Goal: Task Accomplishment & Management: Use online tool/utility

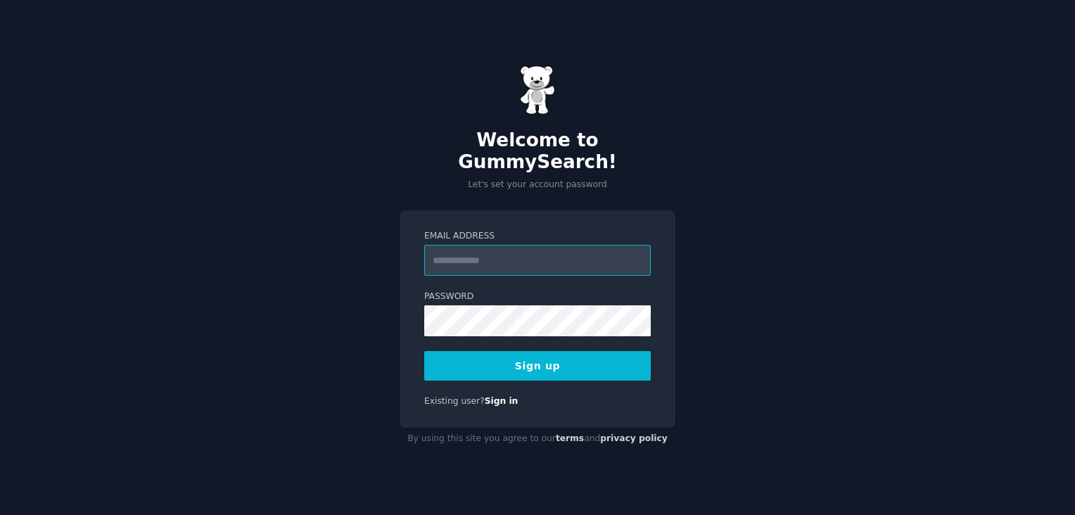
click at [507, 253] on input "Email Address" at bounding box center [537, 260] width 227 height 31
paste input "**********"
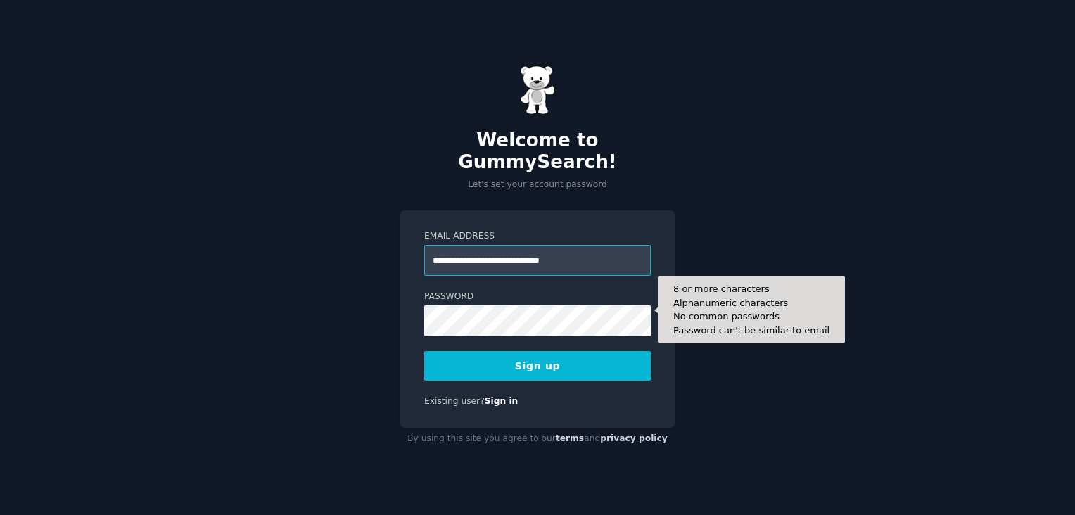
type input "**********"
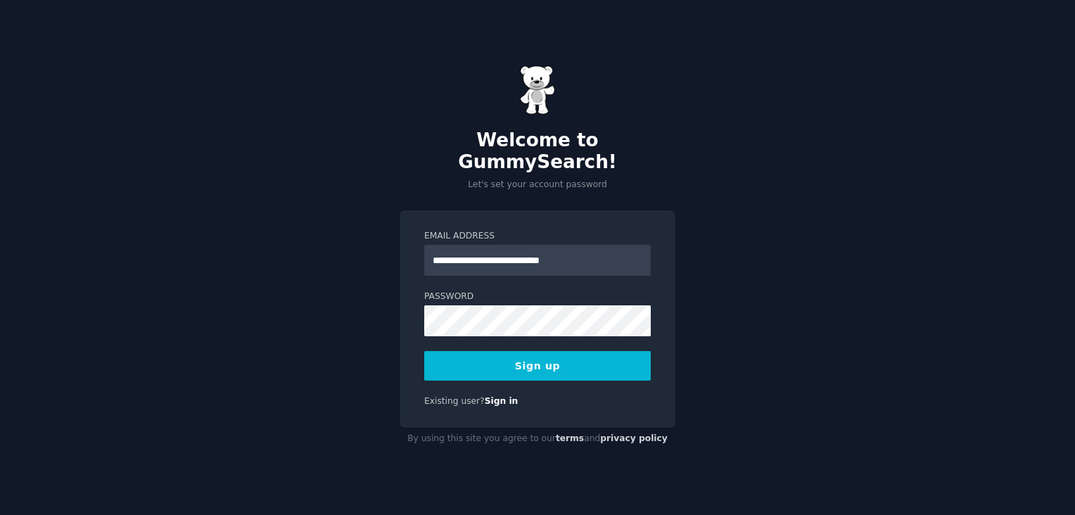
click at [543, 352] on button "Sign up" at bounding box center [537, 366] width 227 height 30
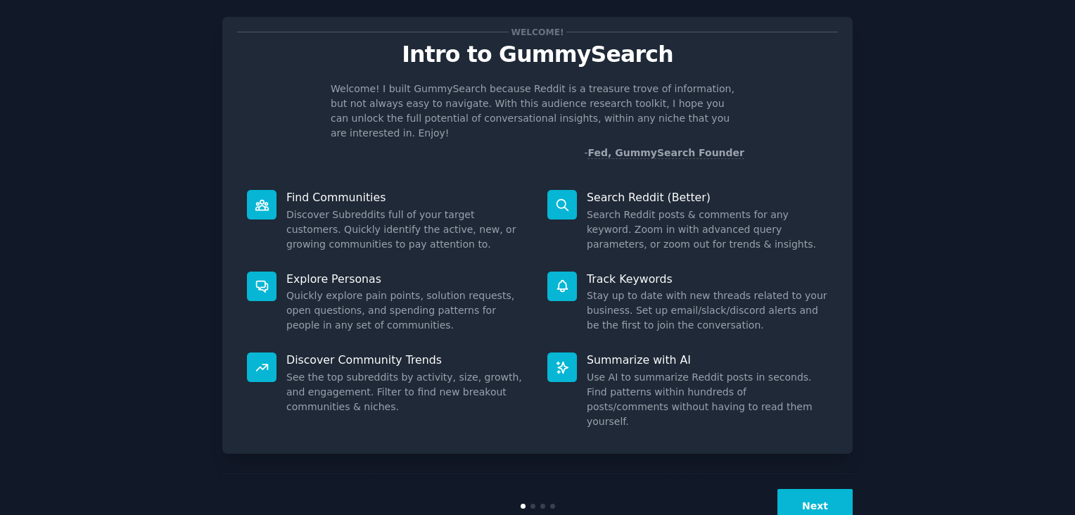
scroll to position [35, 0]
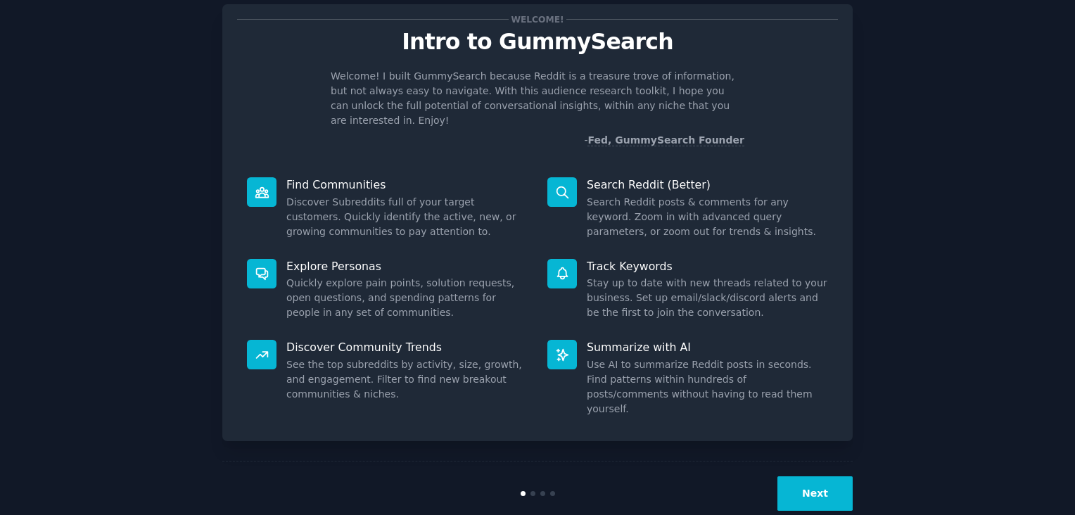
click at [828, 476] on button "Next" at bounding box center [815, 493] width 75 height 34
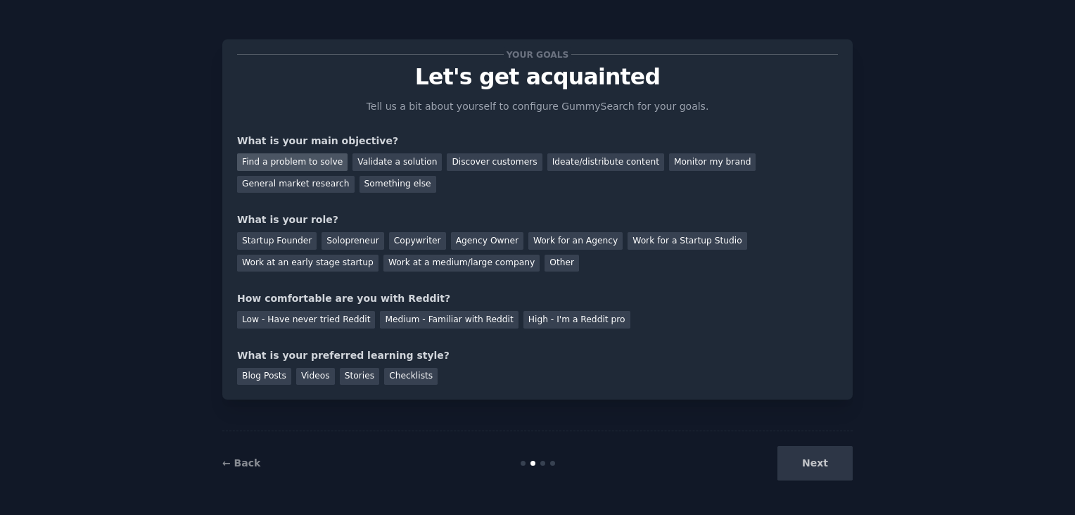
click at [280, 163] on div "Find a problem to solve" at bounding box center [292, 162] width 110 height 18
click at [375, 163] on div "Validate a solution" at bounding box center [397, 162] width 89 height 18
click at [310, 164] on div "Find a problem to solve" at bounding box center [292, 162] width 110 height 18
click at [252, 240] on div "Startup Founder" at bounding box center [277, 241] width 80 height 18
click at [338, 241] on div "Solopreneur" at bounding box center [353, 241] width 62 height 18
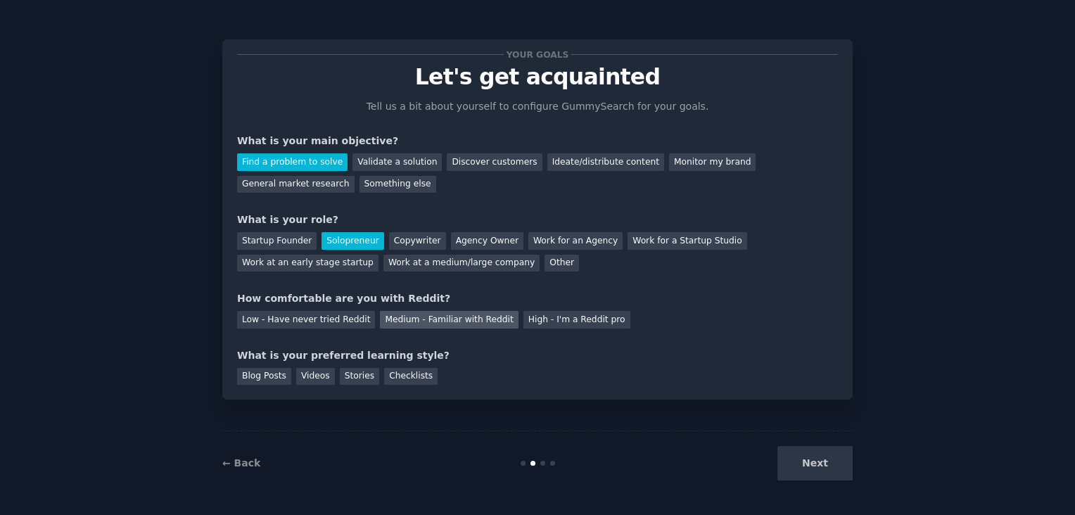
click at [425, 322] on div "Medium - Familiar with Reddit" at bounding box center [449, 320] width 138 height 18
click at [308, 379] on div "Videos" at bounding box center [315, 377] width 39 height 18
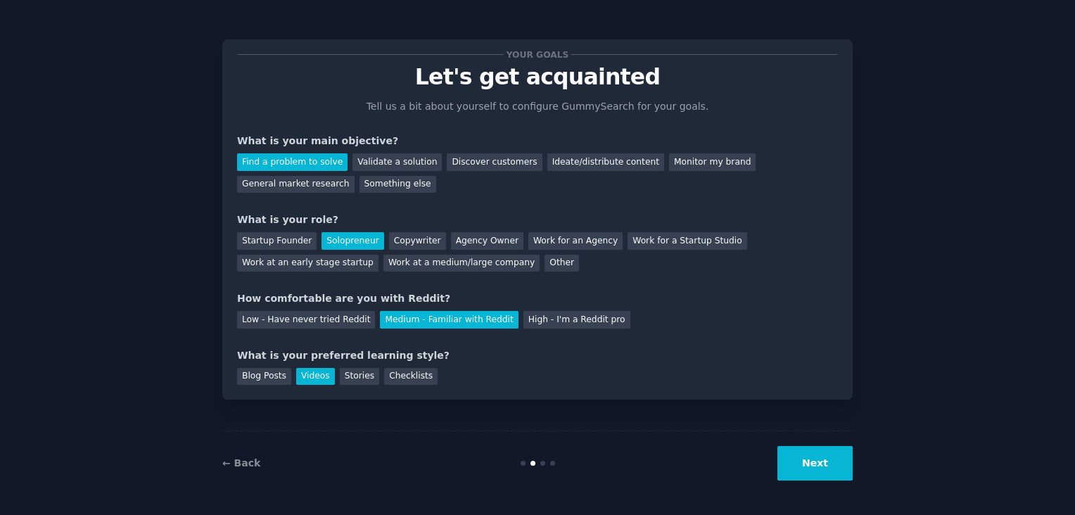
click at [814, 463] on button "Next" at bounding box center [815, 463] width 75 height 34
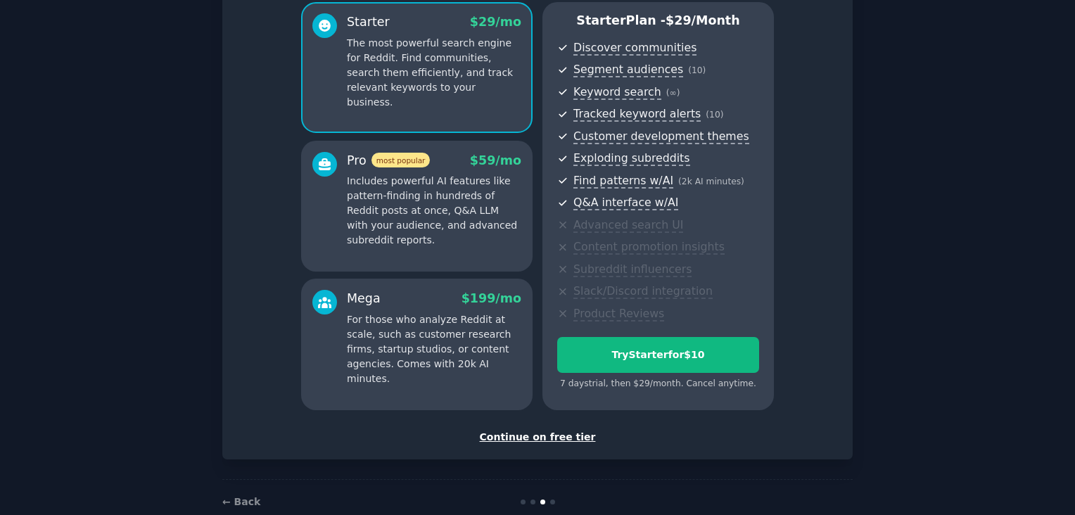
scroll to position [141, 0]
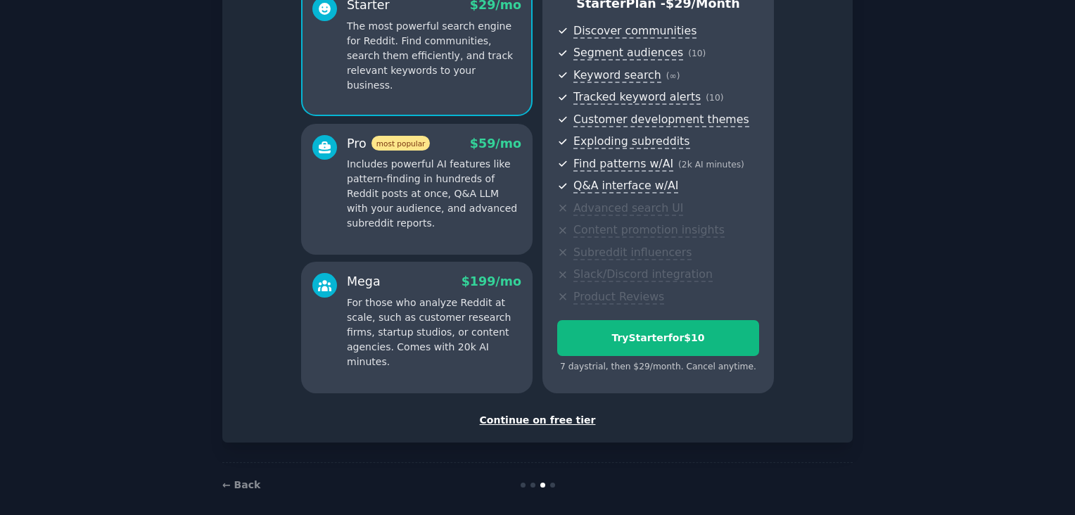
click at [540, 419] on div "Continue on free tier" at bounding box center [537, 420] width 601 height 15
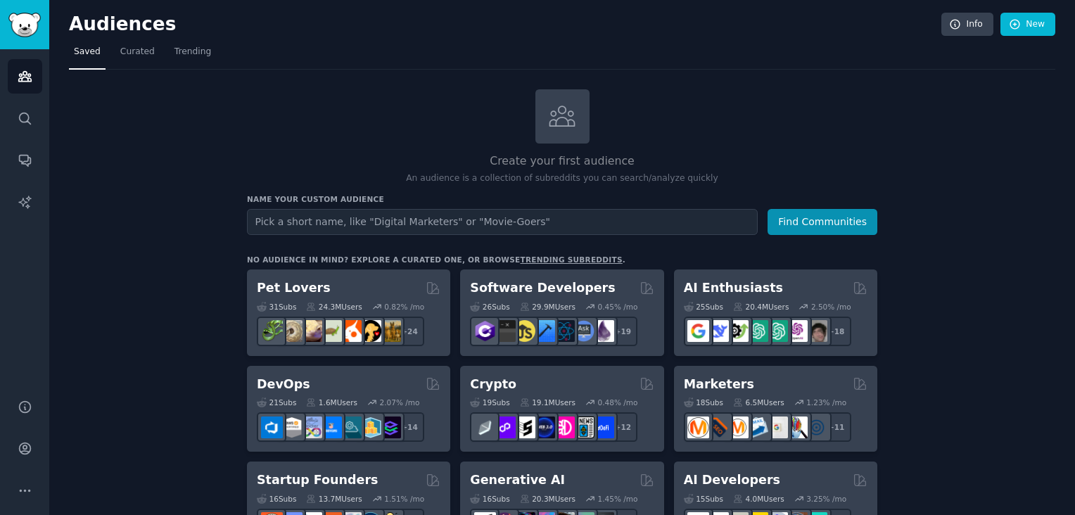
click at [455, 225] on input "text" at bounding box center [502, 222] width 511 height 26
drag, startPoint x: 543, startPoint y: 217, endPoint x: 182, endPoint y: 231, distance: 361.3
type input "Owner Builder"
click at [768, 209] on button "Find Communities" at bounding box center [823, 222] width 110 height 26
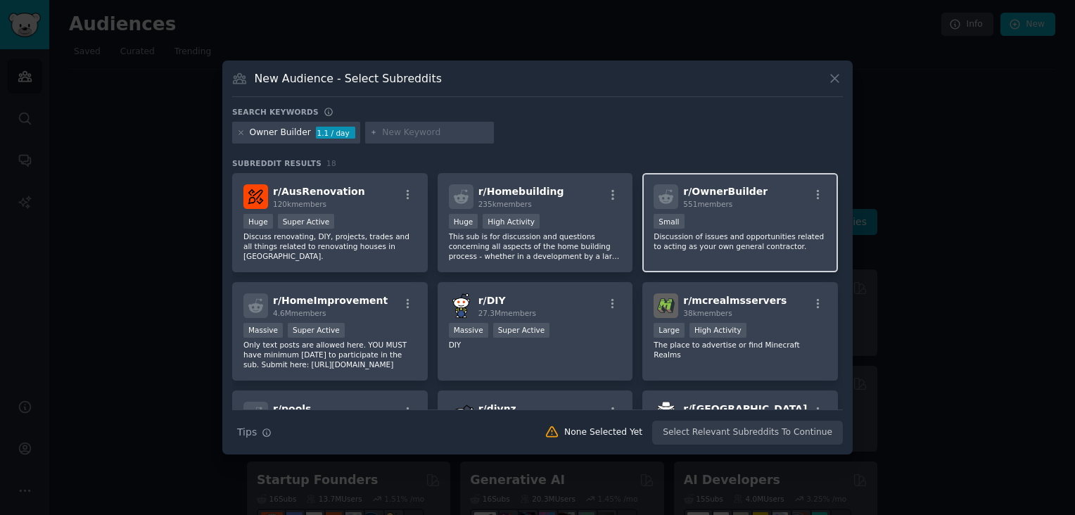
click at [760, 209] on div "r/ OwnerBuilder 551 members Small Discussion of issues and opportunities relate…" at bounding box center [740, 222] width 196 height 99
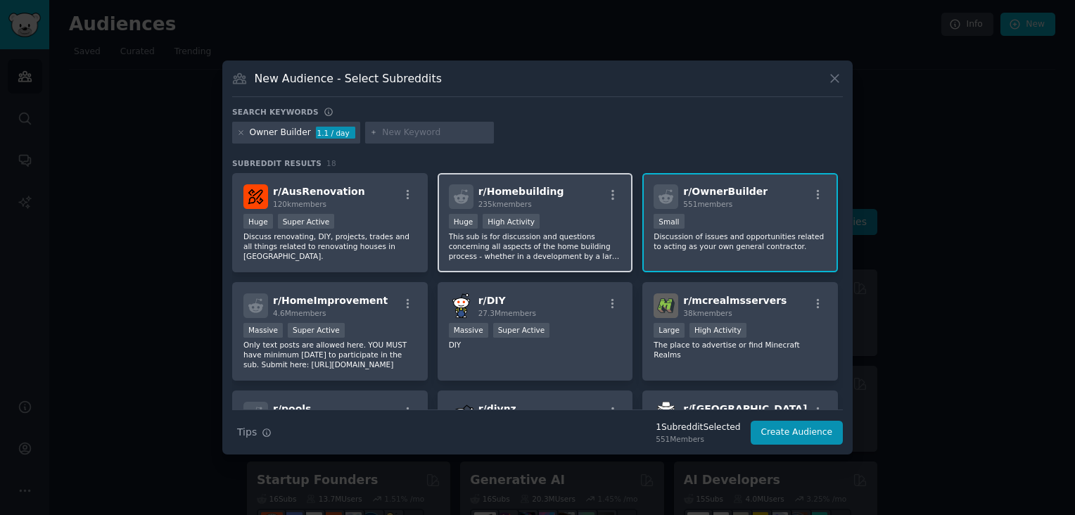
click at [580, 198] on div "r/ Homebuilding 235k members" at bounding box center [535, 196] width 173 height 25
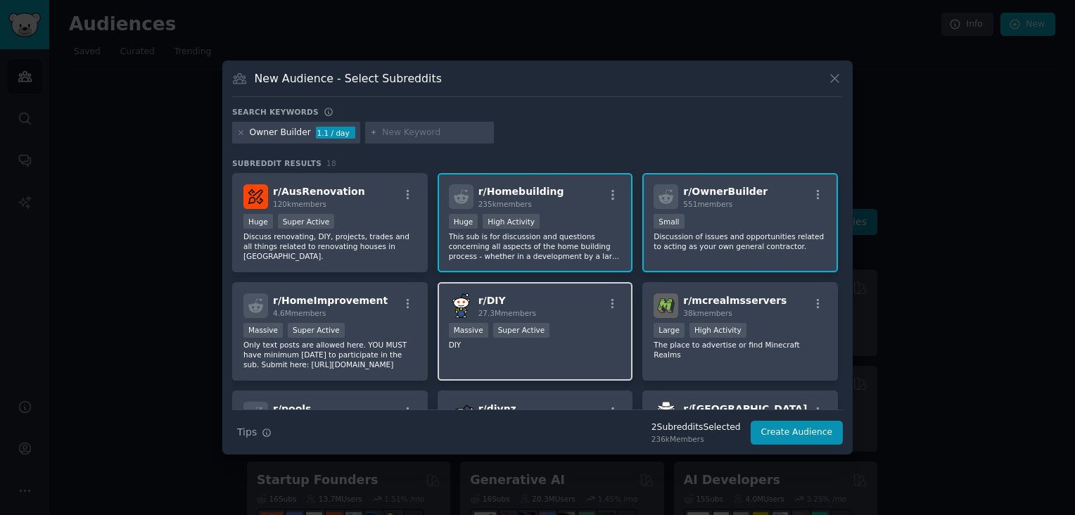
click at [571, 312] on div "r/ DIY 27.3M members" at bounding box center [535, 305] width 173 height 25
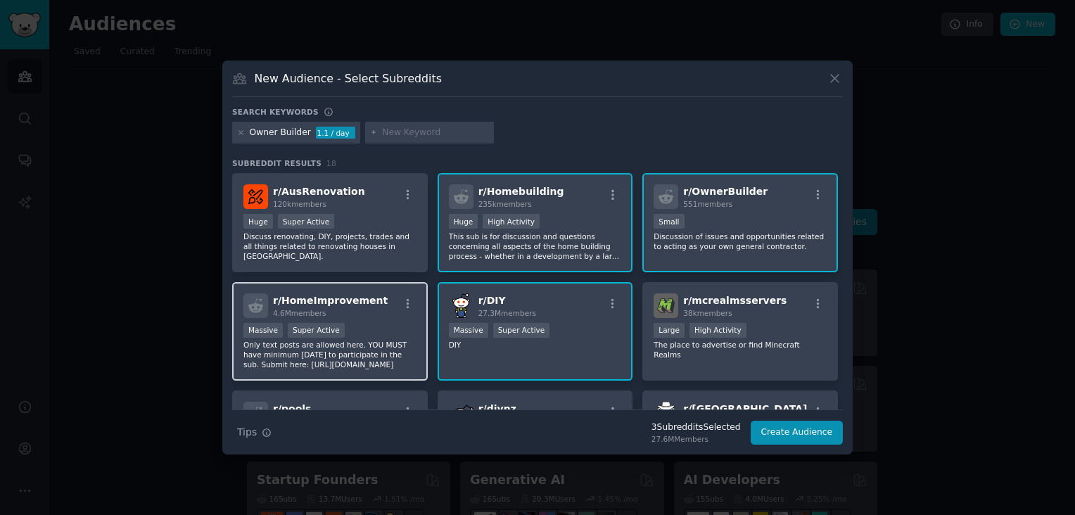
click at [374, 307] on div "r/ HomeImprovement 4.6M members" at bounding box center [329, 305] width 173 height 25
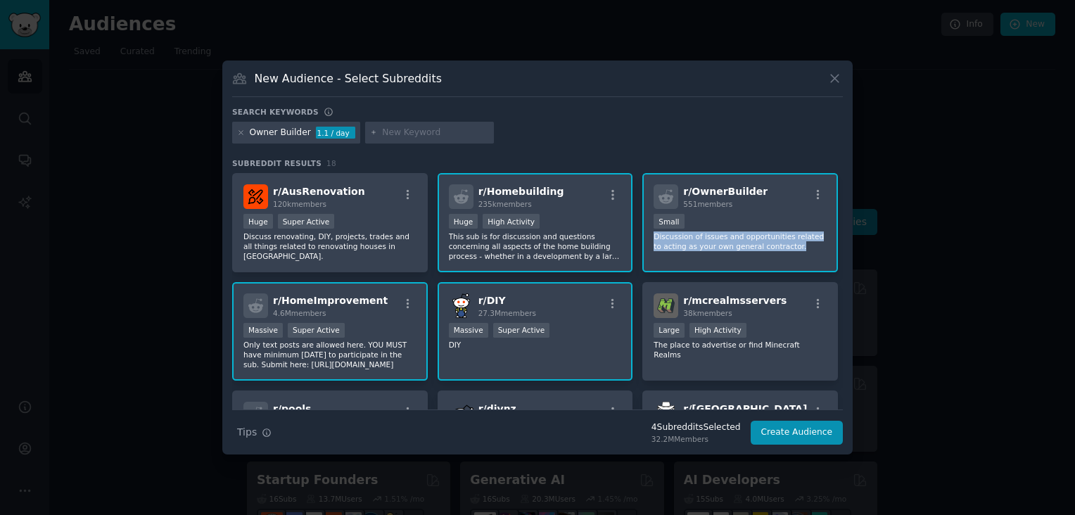
drag, startPoint x: 843, startPoint y: 213, endPoint x: 839, endPoint y: 253, distance: 40.3
click at [839, 253] on div "New Audience - Select Subreddits Search keywords Owner Builder 1.1 / day Subred…" at bounding box center [537, 258] width 631 height 395
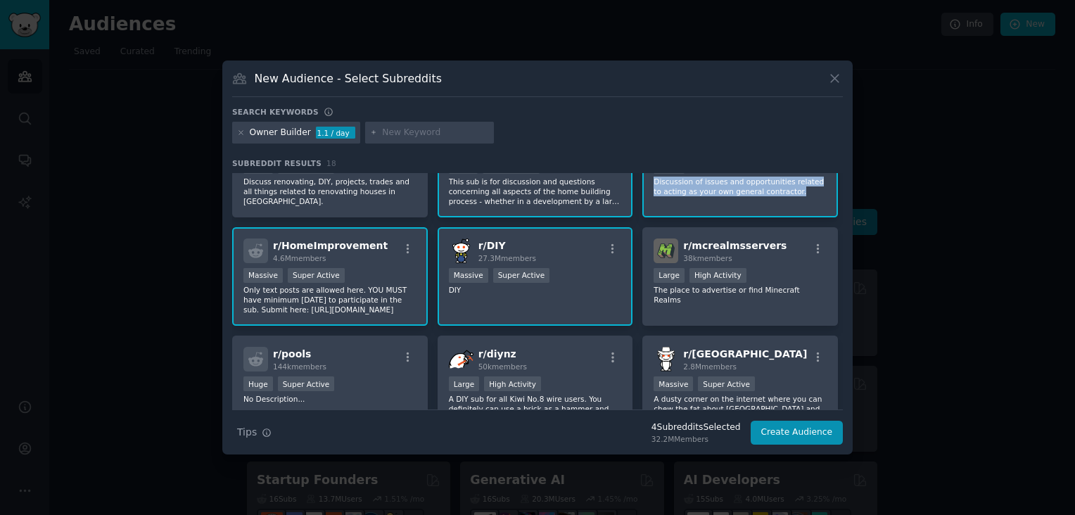
scroll to position [34, 0]
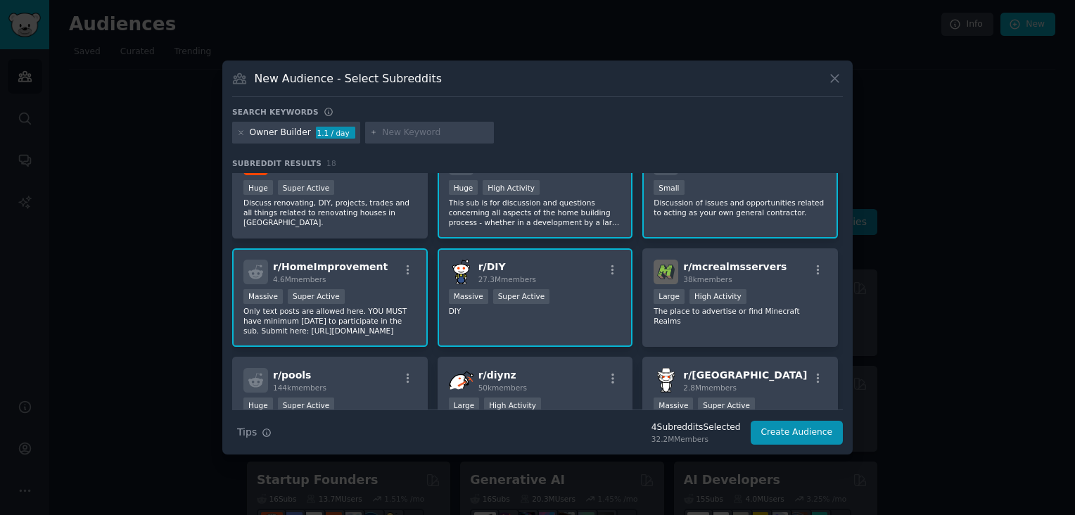
click at [571, 296] on div "Massive Super Active" at bounding box center [535, 298] width 173 height 18
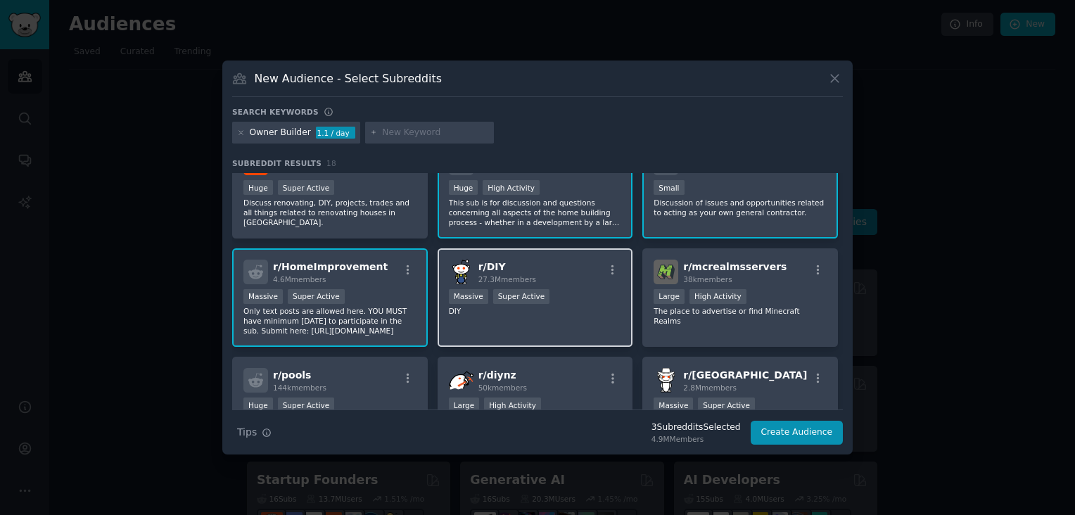
click at [570, 279] on div "r/ DIY 27.3M members" at bounding box center [535, 272] width 173 height 25
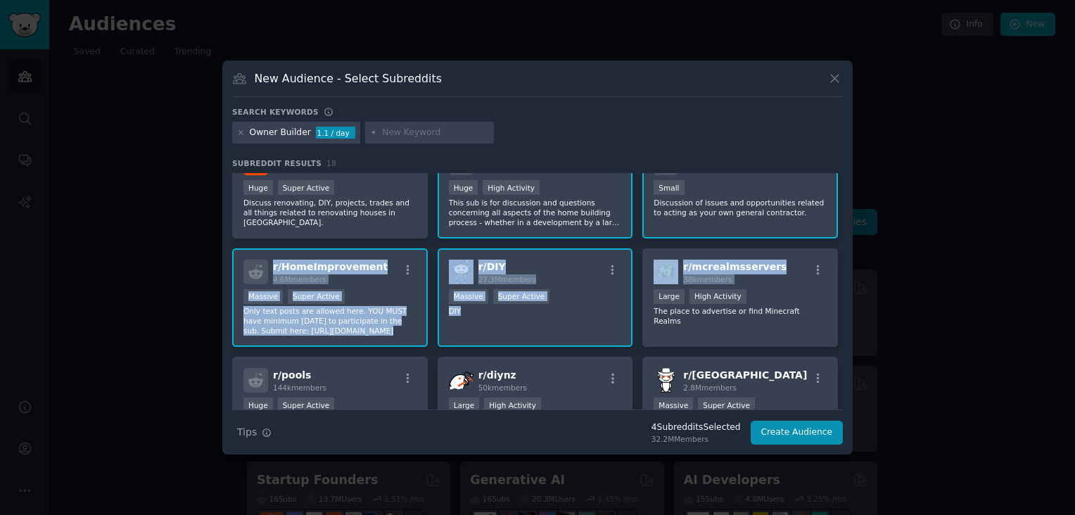
drag, startPoint x: 842, startPoint y: 239, endPoint x: 842, endPoint y: 267, distance: 28.2
click at [842, 267] on div "r/ AusRenovation 120k members Huge Super Active Discuss renovating, DIY, projec…" at bounding box center [537, 291] width 611 height 236
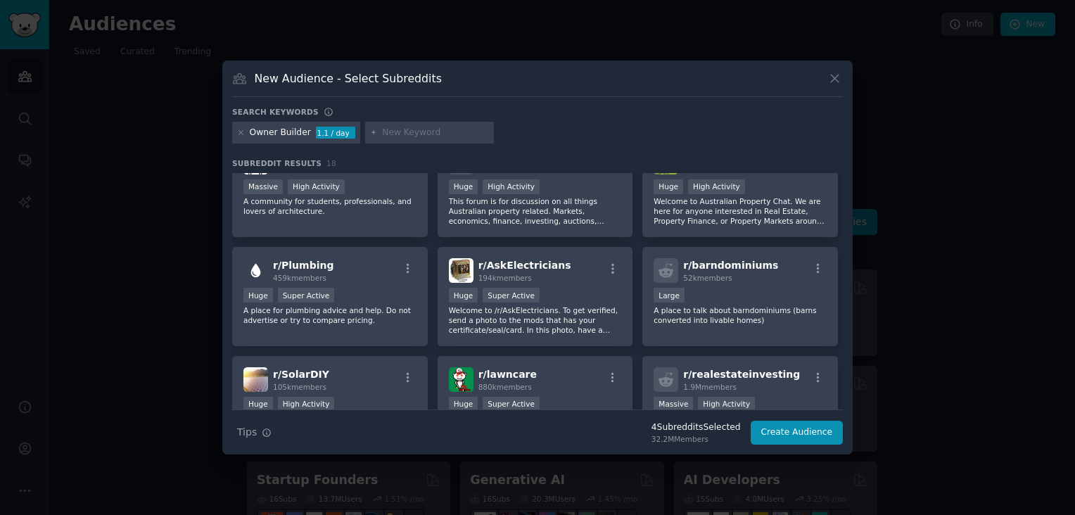
scroll to position [386, 0]
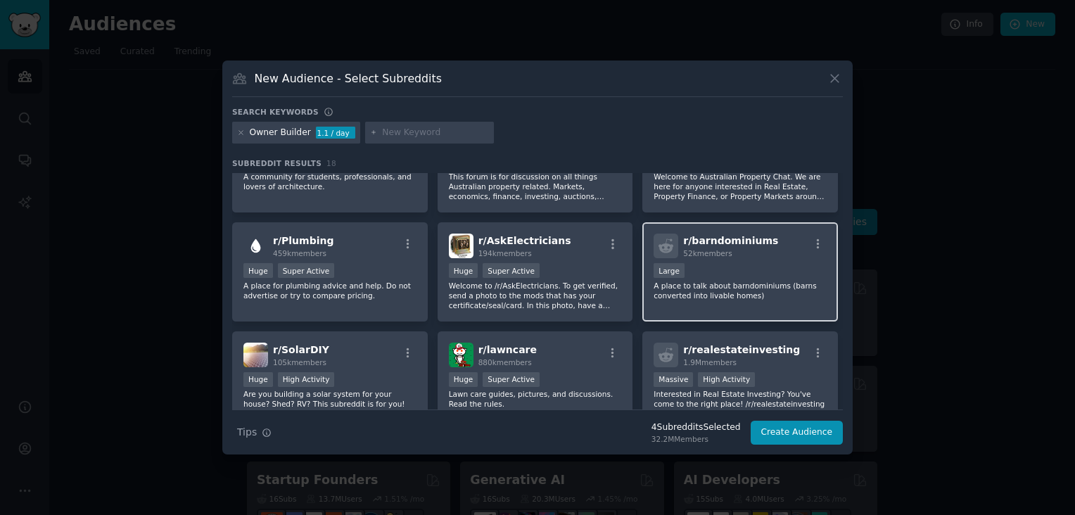
click at [764, 256] on div "r/ barndominiums 52k members Large A place to talk about barndominiums (barns c…" at bounding box center [740, 271] width 196 height 99
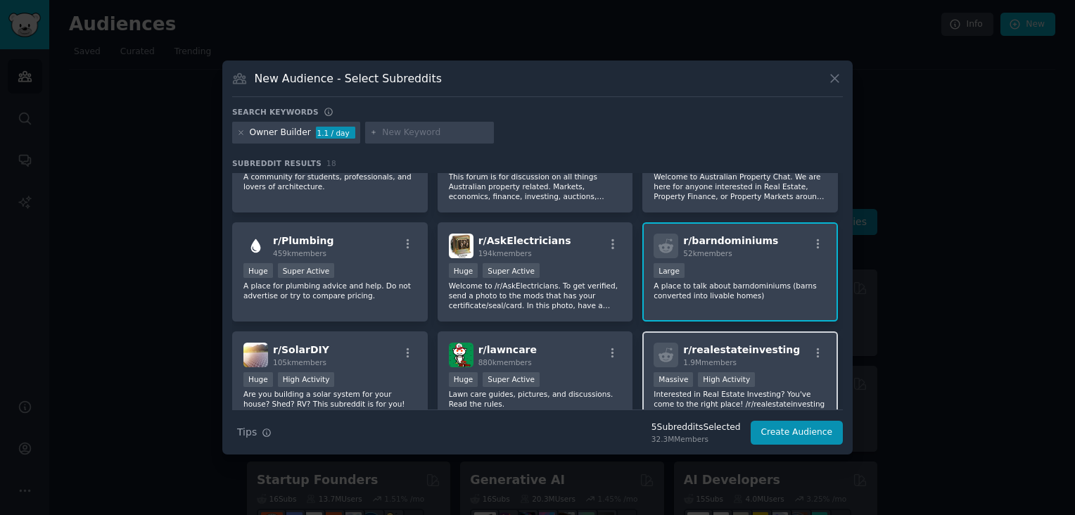
scroll to position [451, 0]
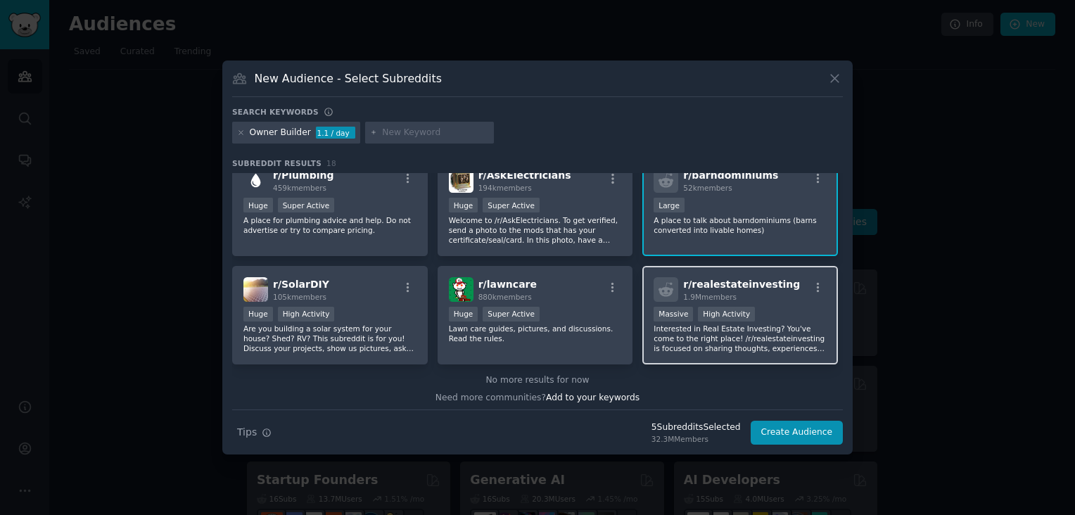
click at [806, 299] on div "r/ realestateinvesting 1.9M members >= 80th percentile for submissions / day Ma…" at bounding box center [740, 315] width 196 height 99
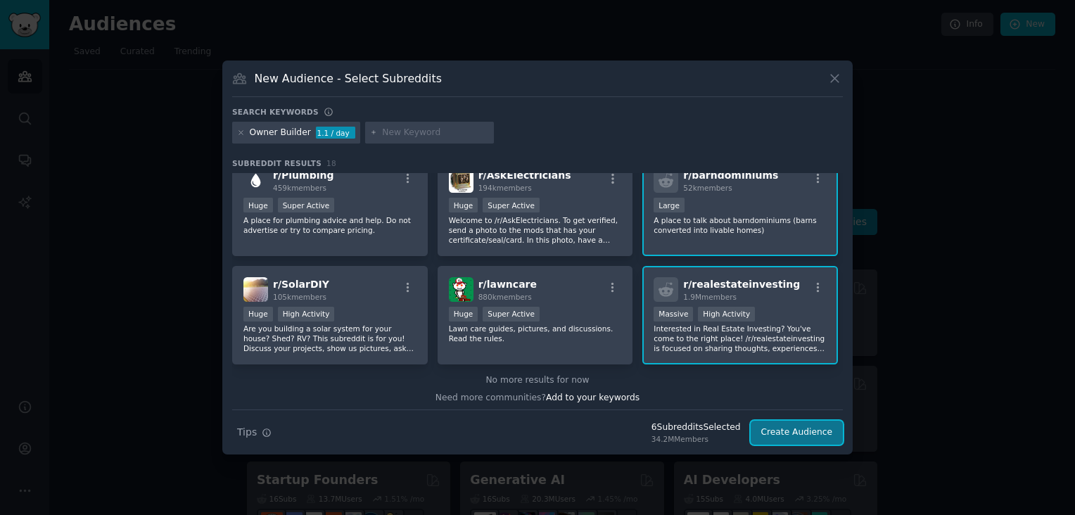
click at [799, 433] on button "Create Audience" at bounding box center [797, 433] width 93 height 24
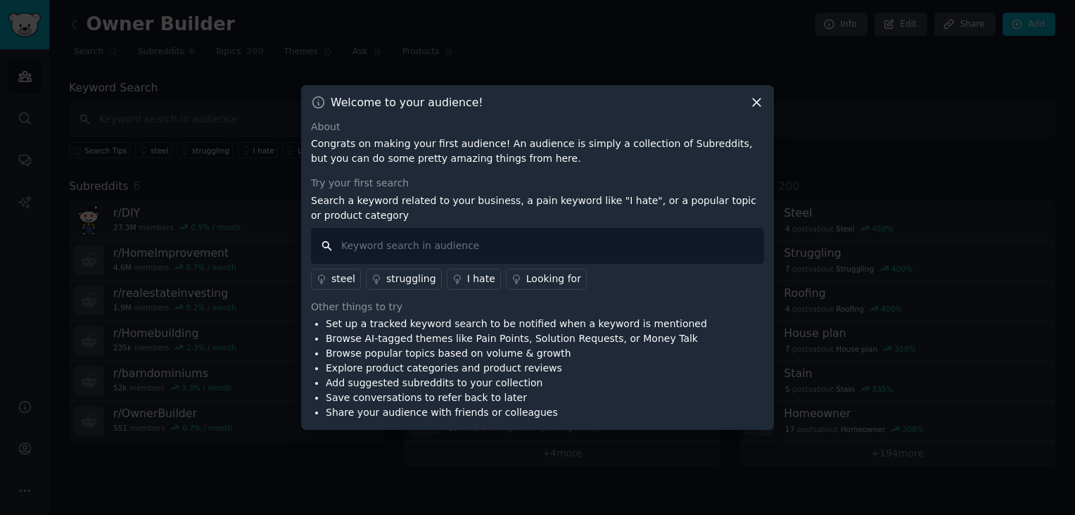
click at [423, 248] on input "text" at bounding box center [537, 246] width 453 height 36
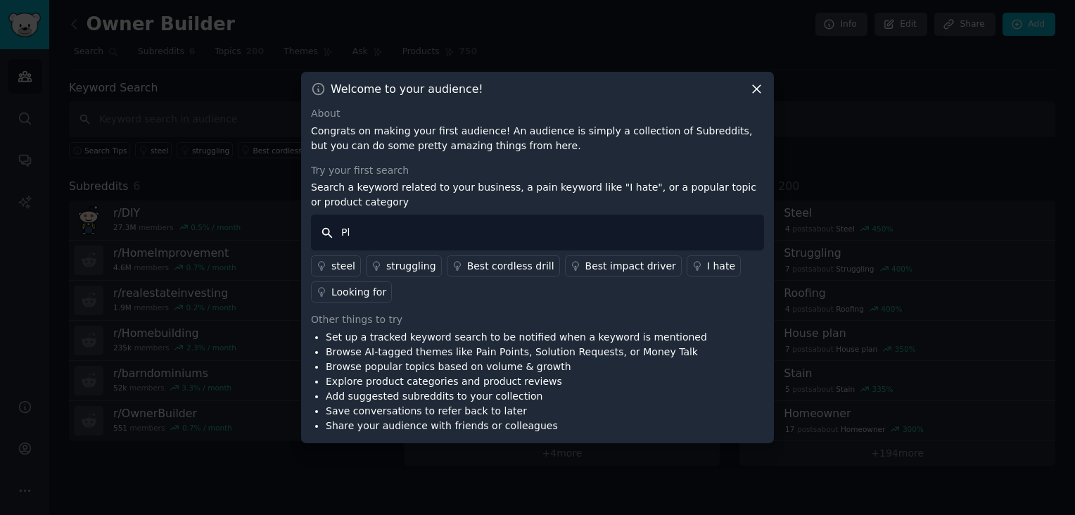
type input "P"
type input "H"
type input "Planning"
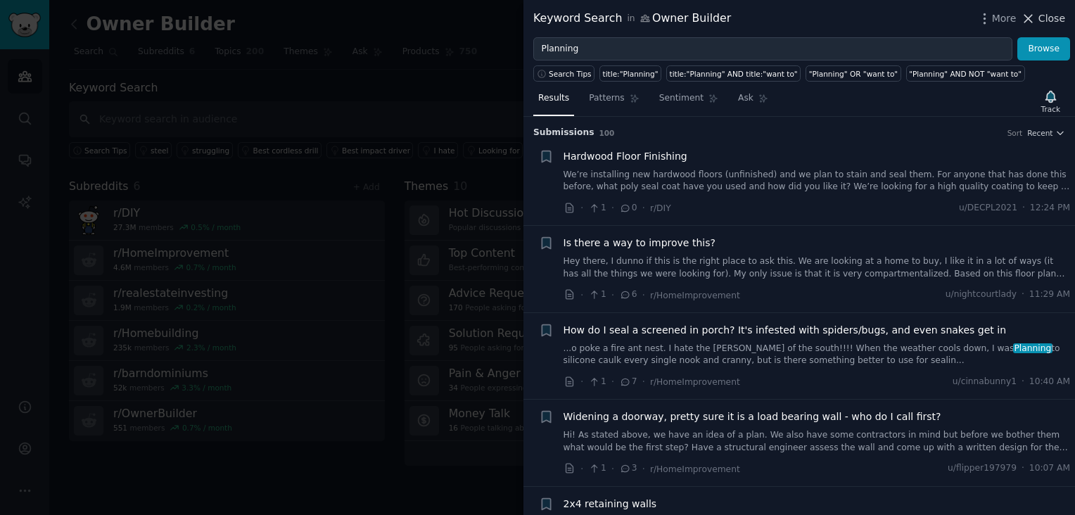
click at [1049, 16] on span "Close" at bounding box center [1052, 18] width 27 height 15
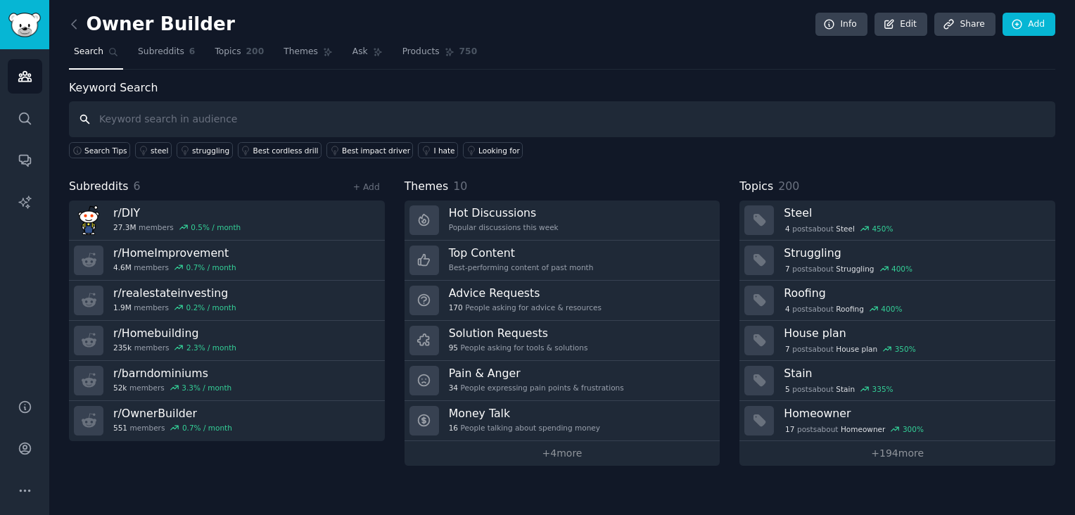
click at [201, 117] on input "text" at bounding box center [562, 119] width 987 height 36
type input "s"
type input "o"
type input "scheduling"
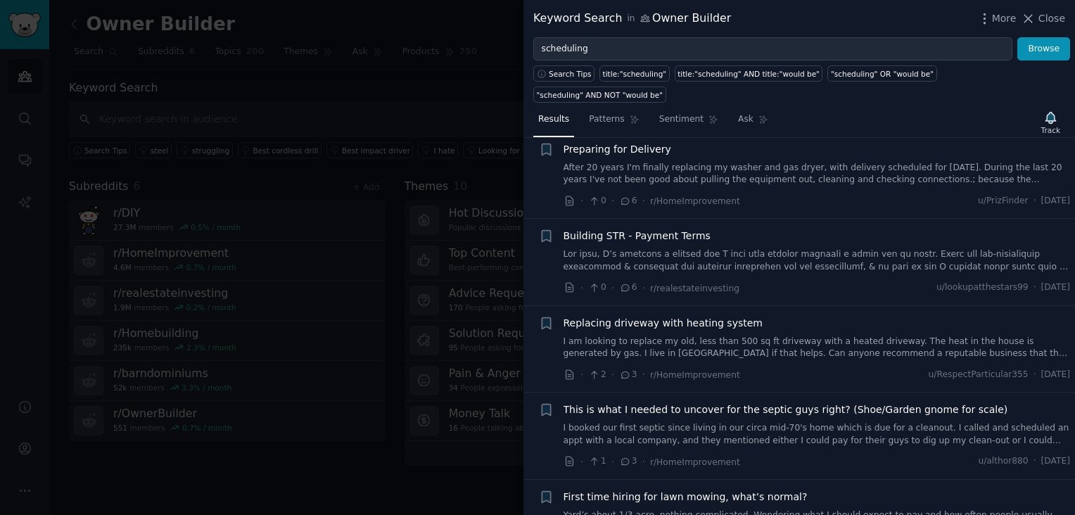
scroll to position [141, 0]
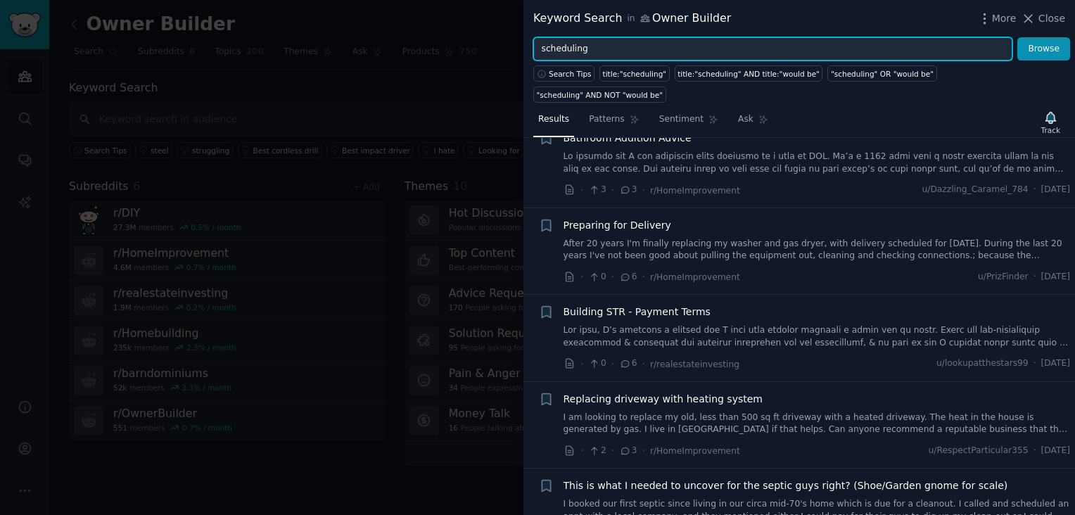
click at [627, 46] on input "scheduling" at bounding box center [772, 49] width 479 height 24
type input "s"
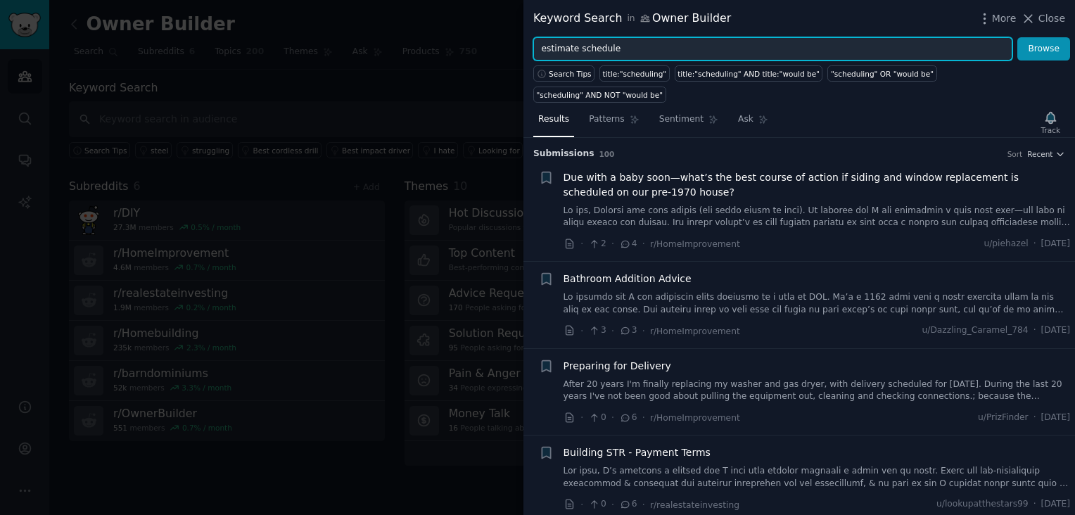
click at [1018, 37] on button "Browse" at bounding box center [1044, 49] width 53 height 24
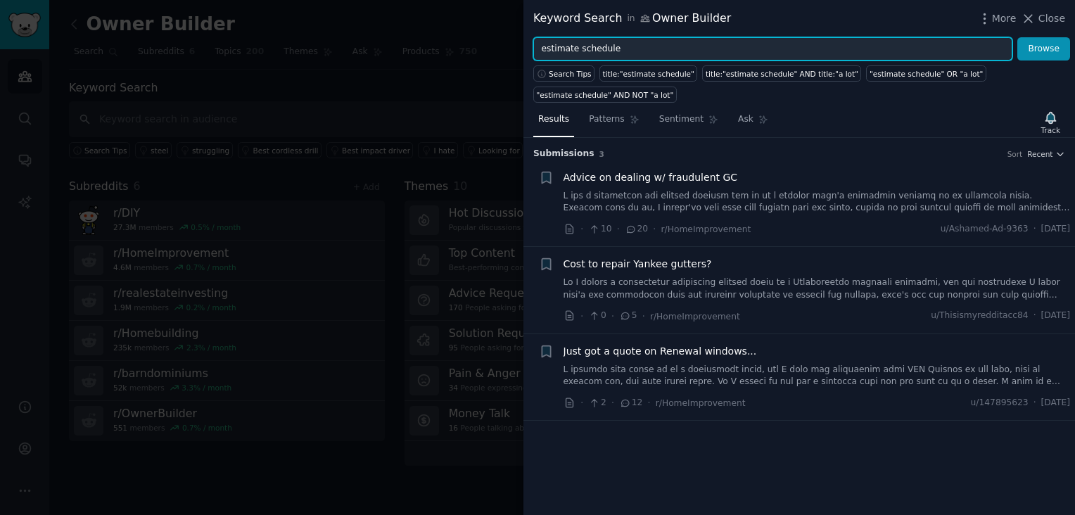
drag, startPoint x: 631, startPoint y: 46, endPoint x: 535, endPoint y: 46, distance: 96.4
click at [535, 46] on input "estimate schedule" at bounding box center [772, 49] width 479 height 24
click at [651, 56] on input "estimate schedule" at bounding box center [772, 49] width 479 height 24
drag, startPoint x: 647, startPoint y: 51, endPoint x: 524, endPoint y: 50, distance: 122.4
click at [524, 50] on div "estimate schedule Browse" at bounding box center [800, 49] width 552 height 24
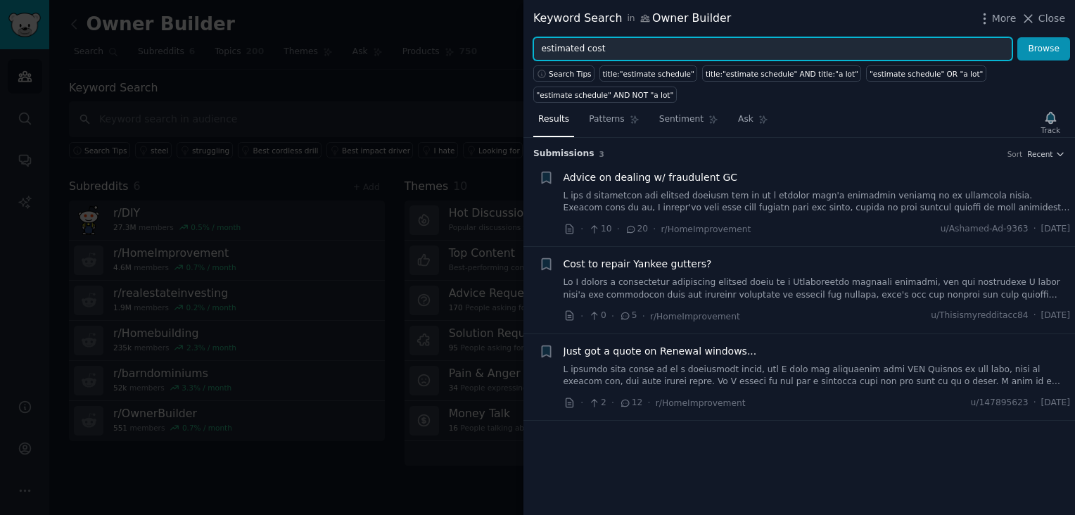
type input "estimated cost"
click at [1018, 37] on button "Browse" at bounding box center [1044, 49] width 53 height 24
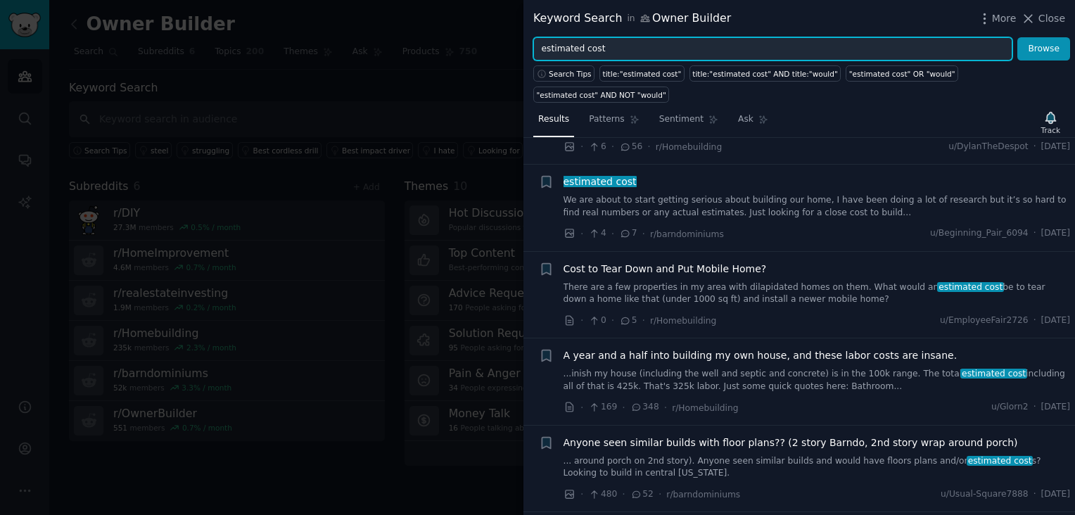
scroll to position [985, 0]
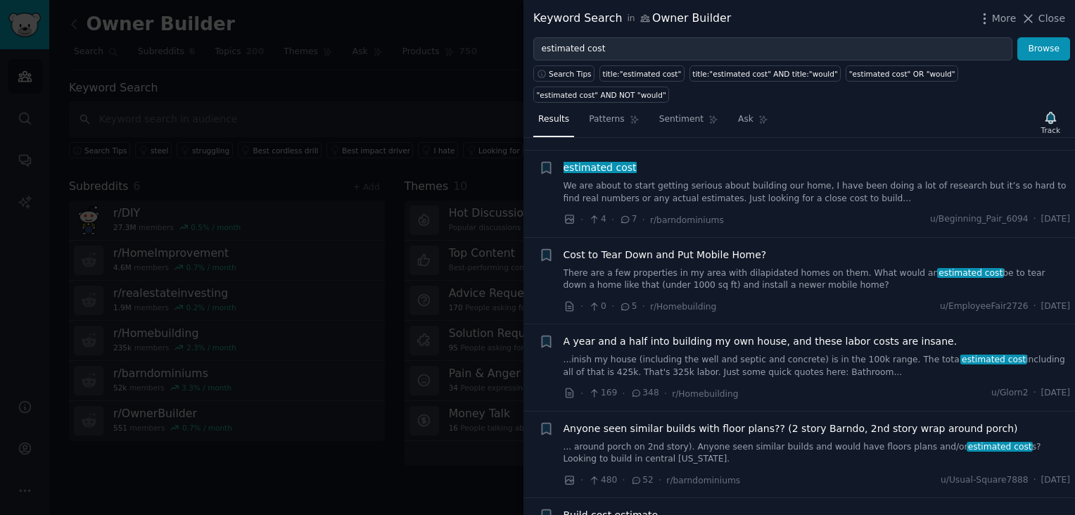
click at [425, 44] on div at bounding box center [537, 257] width 1075 height 515
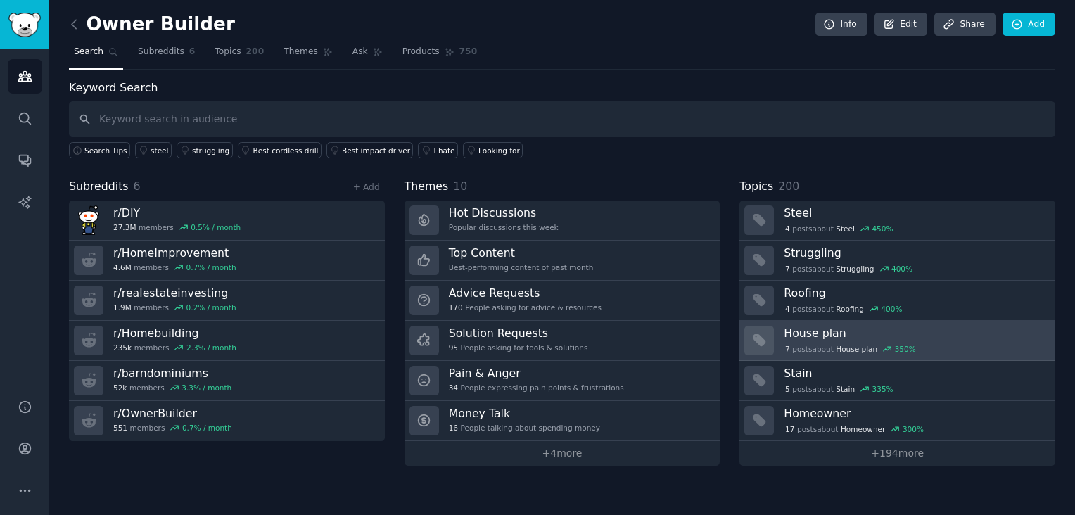
click at [811, 343] on div "7 post s about House plan 350 %" at bounding box center [850, 349] width 133 height 13
